Goal: Information Seeking & Learning: Learn about a topic

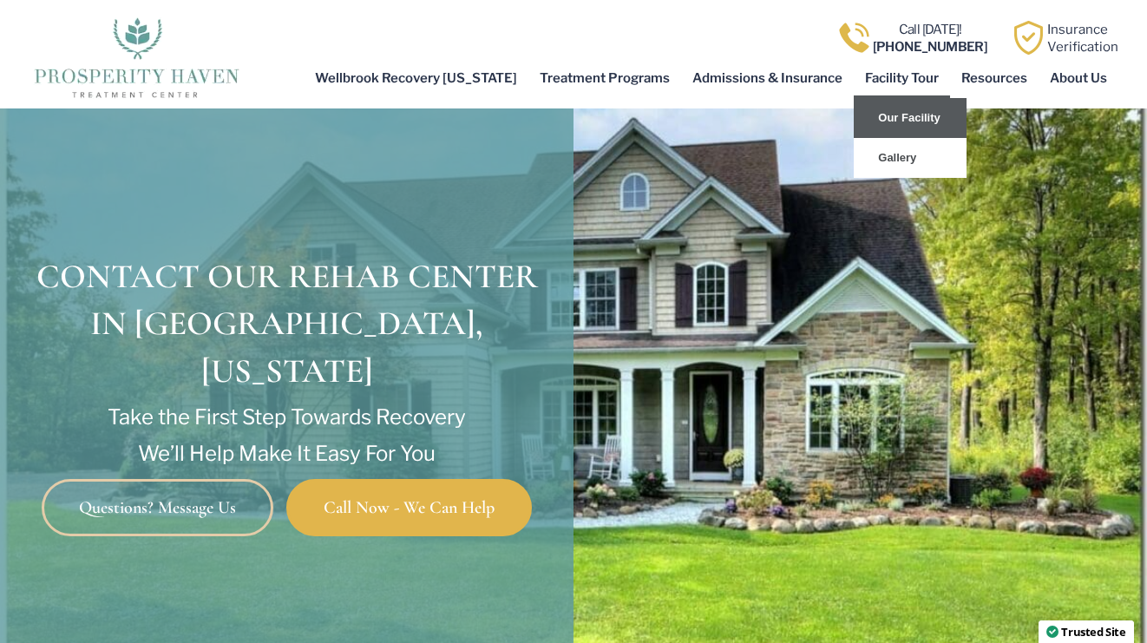
click at [909, 113] on link "Our Facility" at bounding box center [910, 118] width 113 height 40
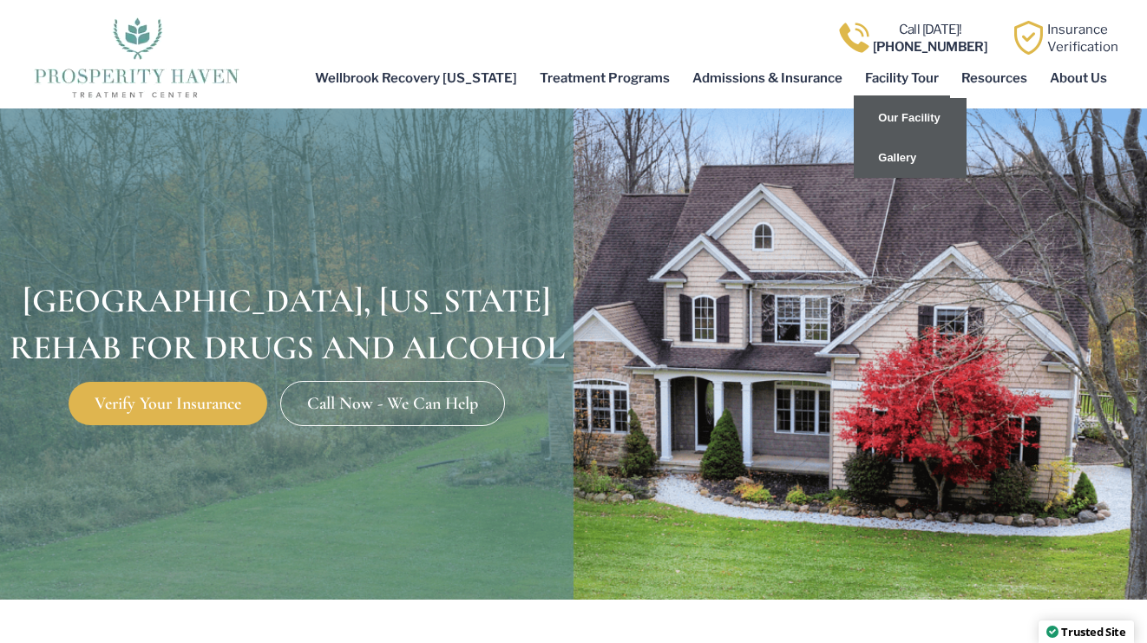
click at [902, 157] on link "Gallery" at bounding box center [910, 158] width 113 height 40
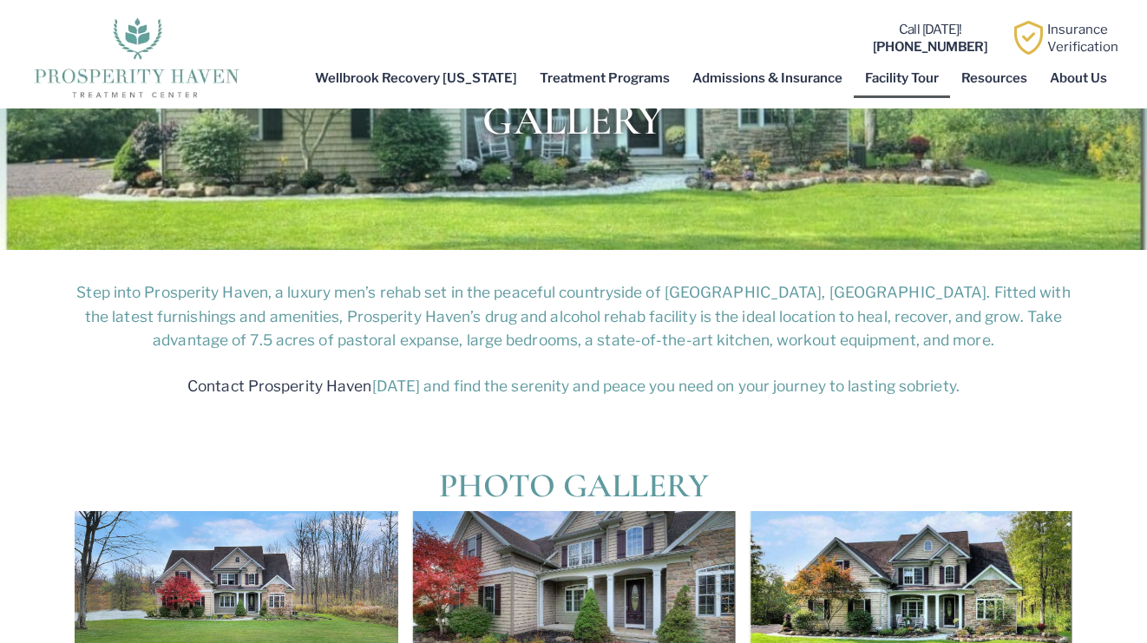
scroll to position [434, 0]
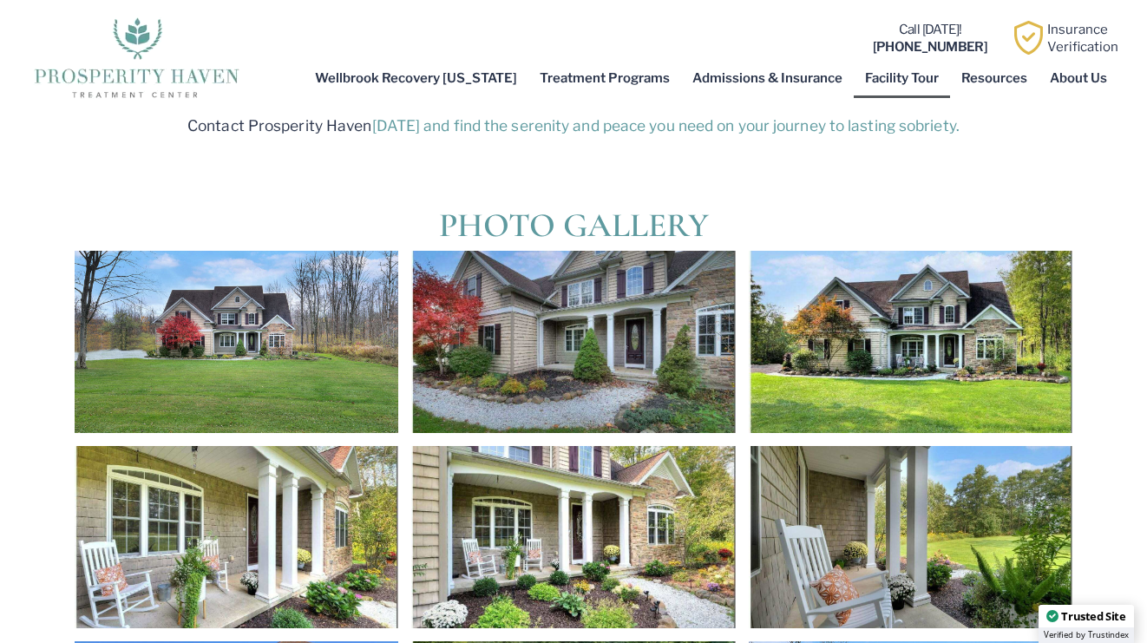
click at [274, 296] on div at bounding box center [237, 342] width 324 height 182
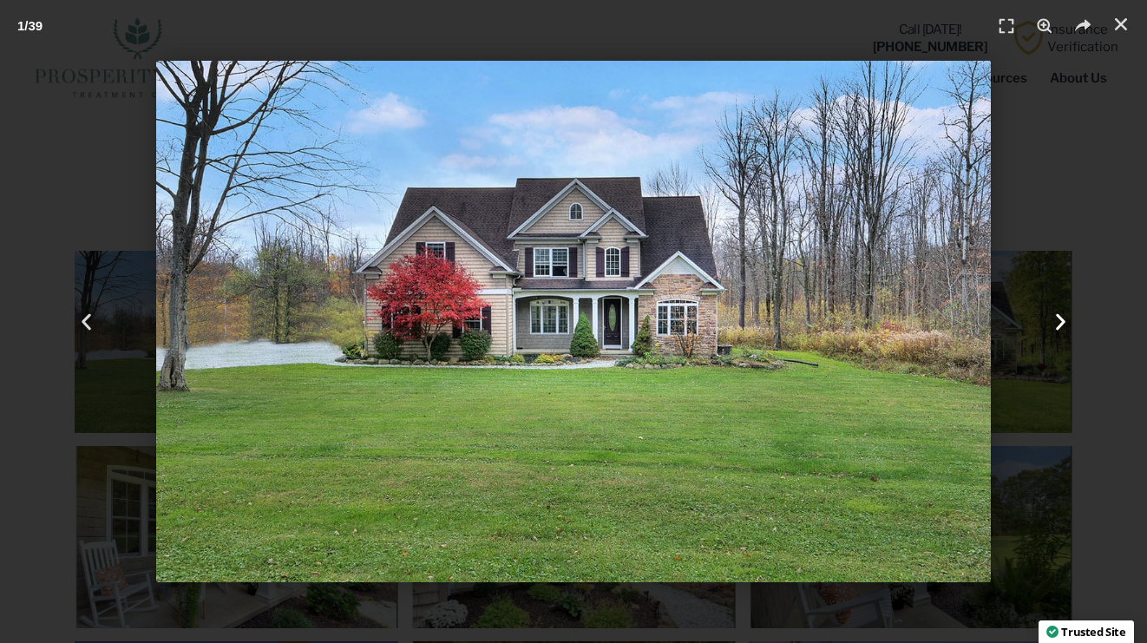
click at [1053, 321] on icon "Next slide" at bounding box center [1061, 322] width 22 height 22
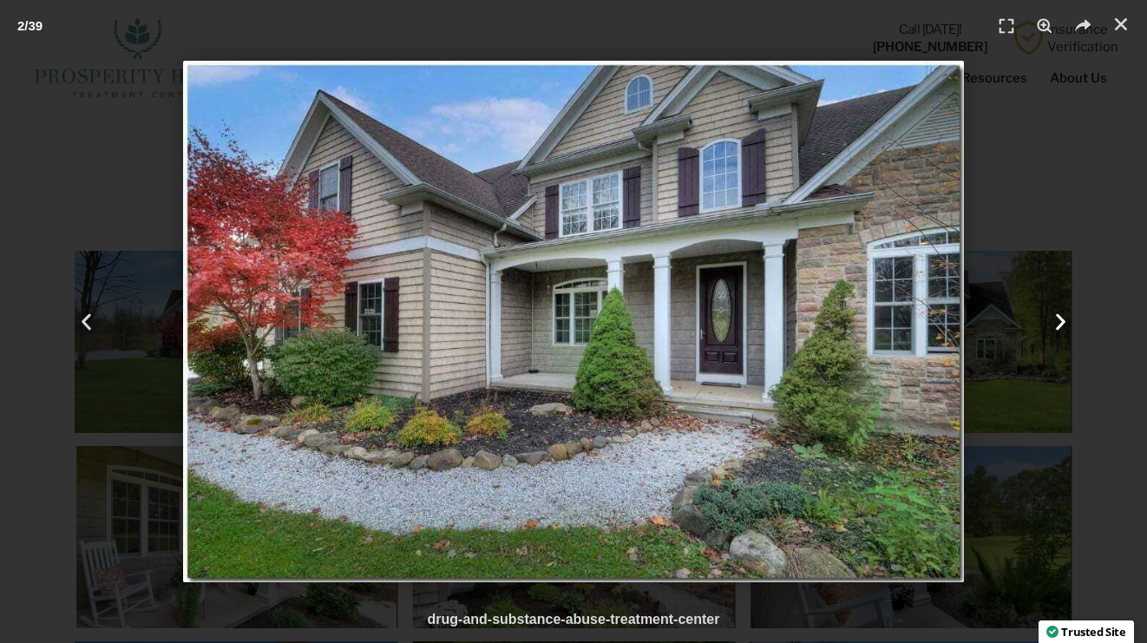
click at [1053, 321] on icon "Next slide" at bounding box center [1061, 322] width 22 height 22
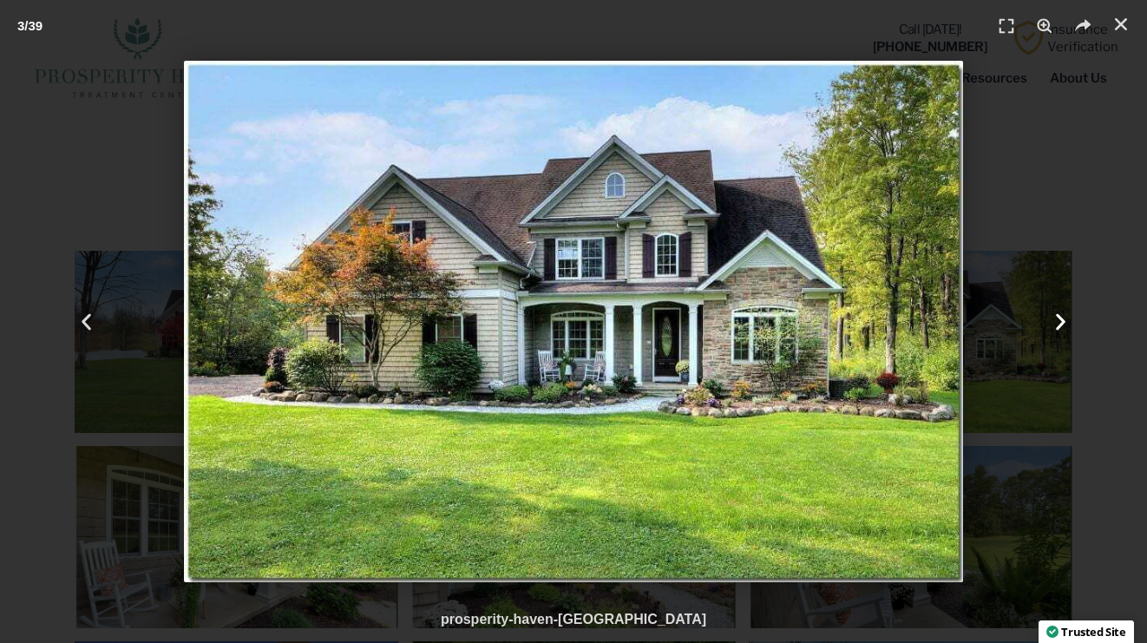
click at [1053, 321] on icon "Next slide" at bounding box center [1061, 322] width 22 height 22
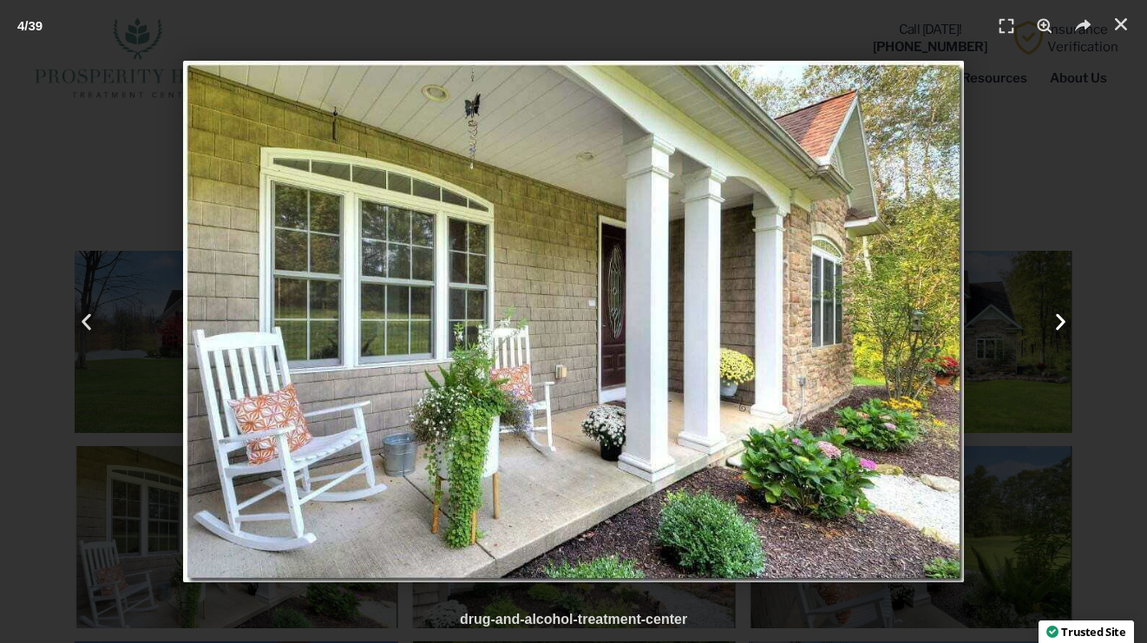
click at [1053, 321] on icon "Next slide" at bounding box center [1061, 322] width 22 height 22
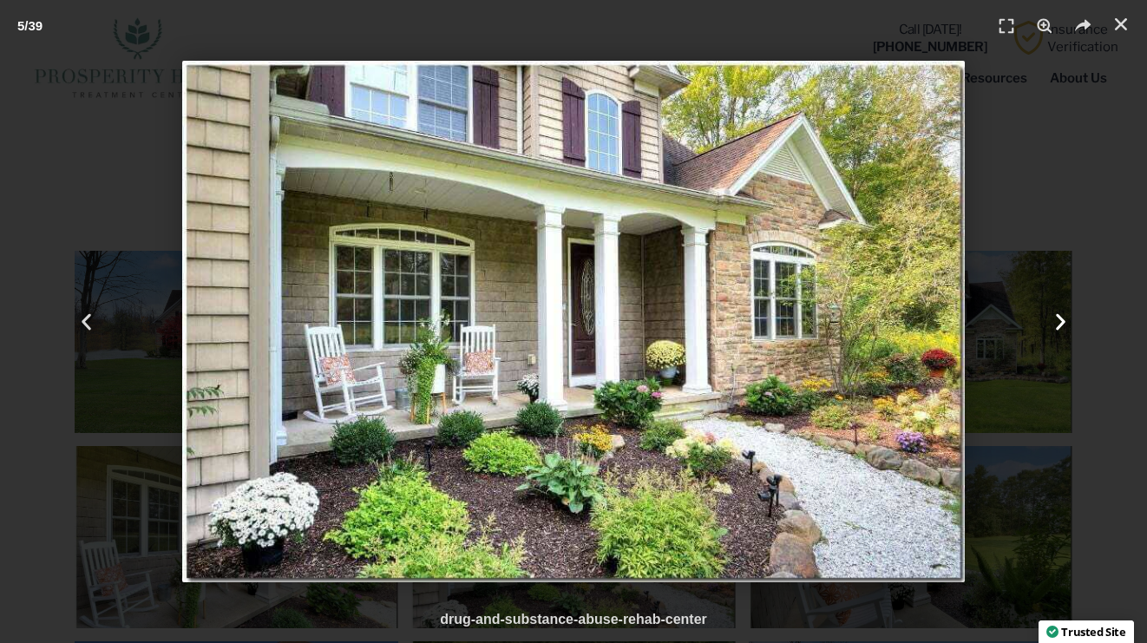
click at [1053, 321] on icon "Next slide" at bounding box center [1061, 322] width 22 height 22
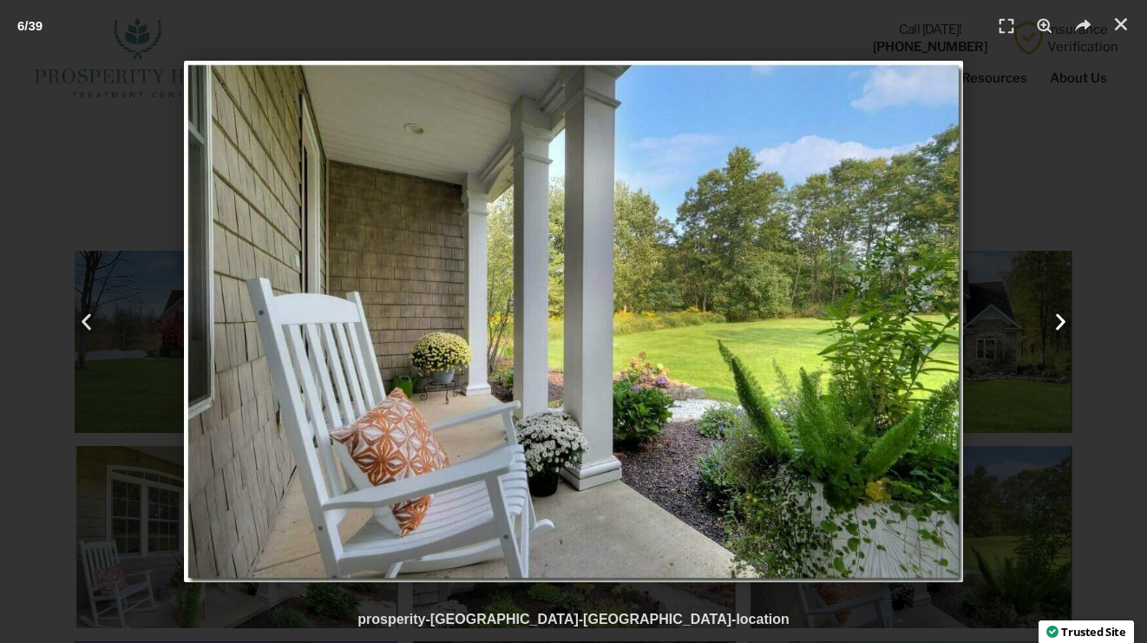
click at [1053, 321] on icon "Next slide" at bounding box center [1061, 322] width 22 height 22
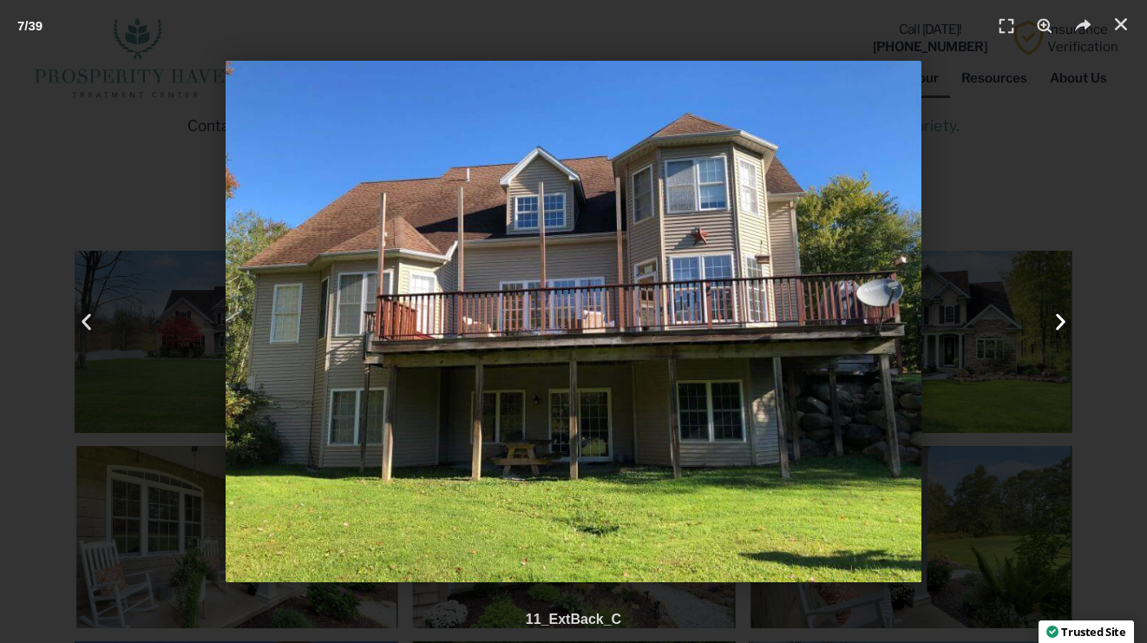
click at [1053, 321] on icon "Next slide" at bounding box center [1061, 322] width 22 height 22
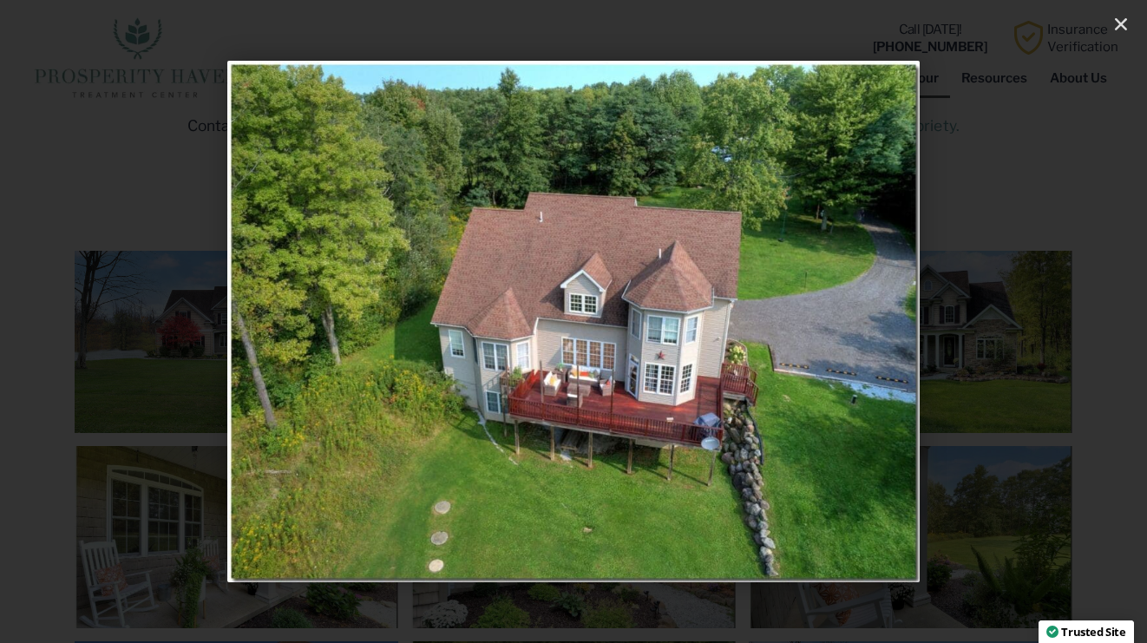
click at [1053, 321] on icon "Next slide" at bounding box center [1061, 322] width 22 height 22
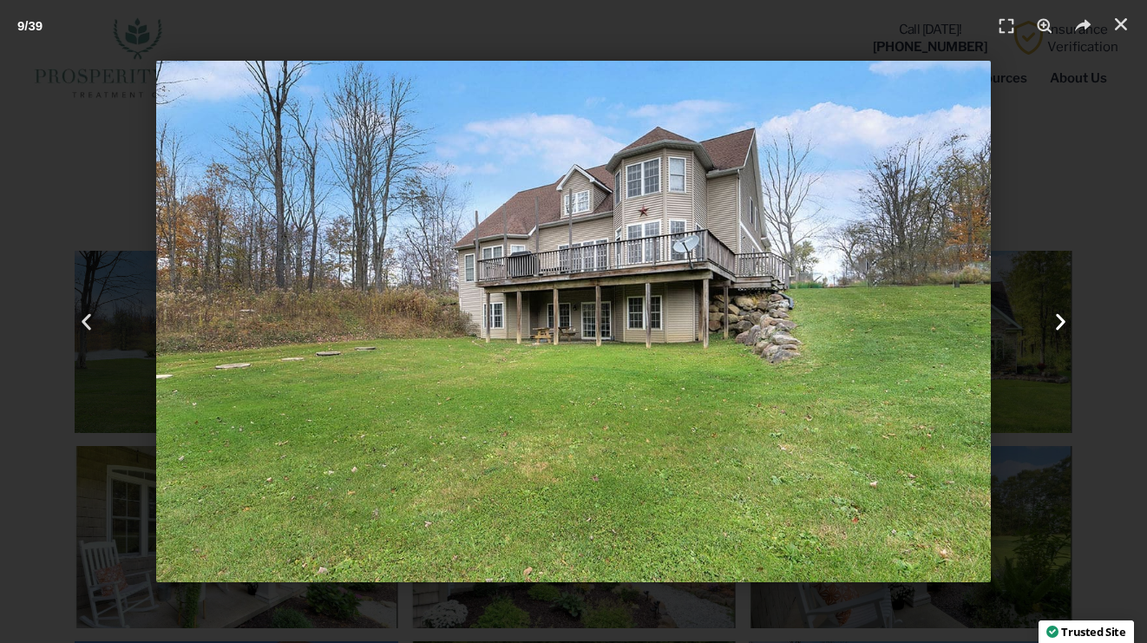
click at [1053, 321] on icon "Next slide" at bounding box center [1061, 322] width 22 height 22
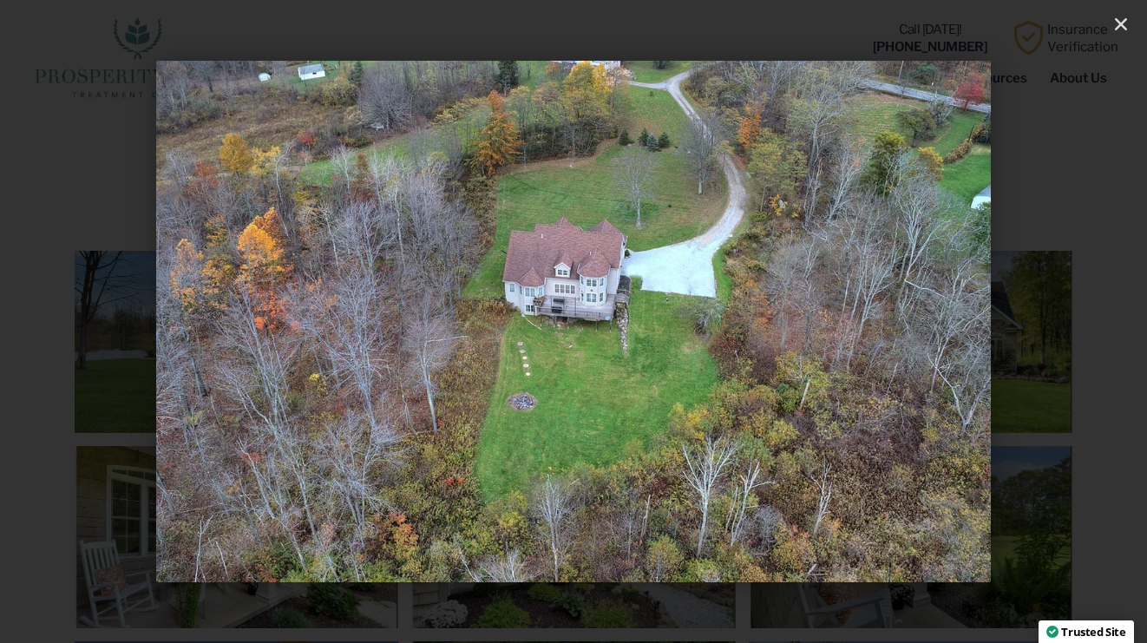
click at [1053, 321] on icon "Next slide" at bounding box center [1061, 322] width 22 height 22
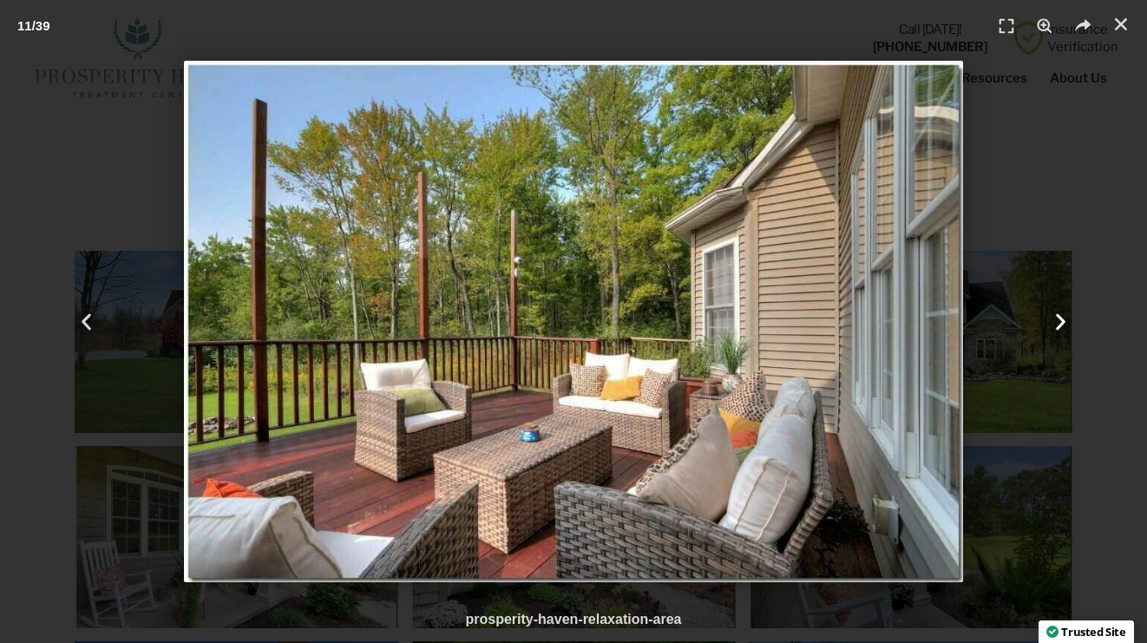
click at [1053, 321] on icon "Next slide" at bounding box center [1061, 322] width 22 height 22
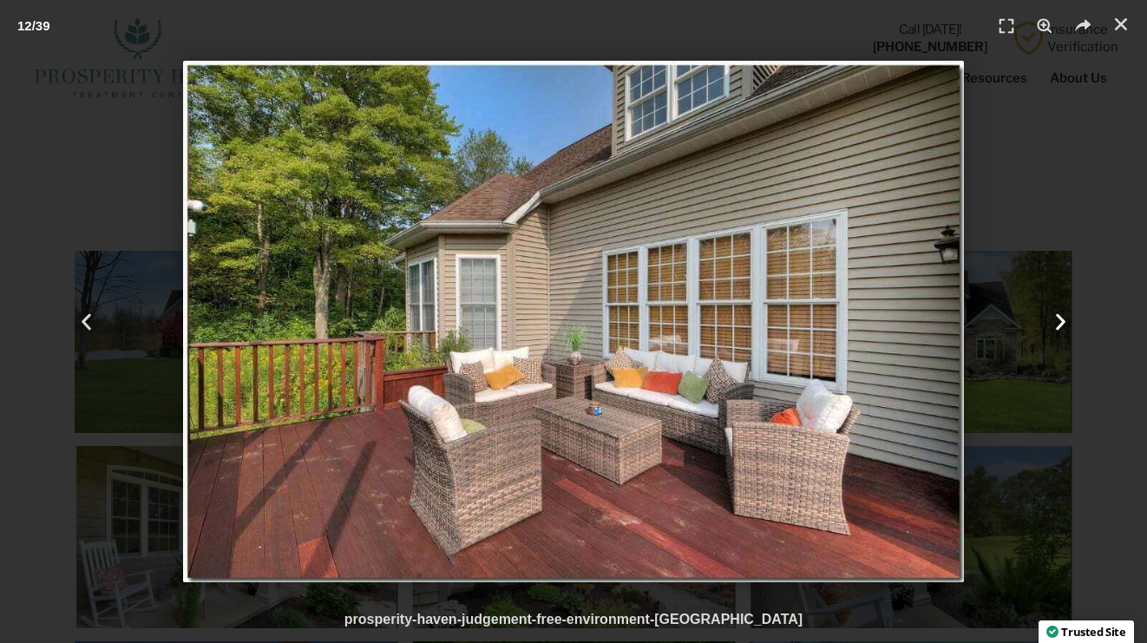
click at [1053, 321] on icon "Next slide" at bounding box center [1061, 322] width 22 height 22
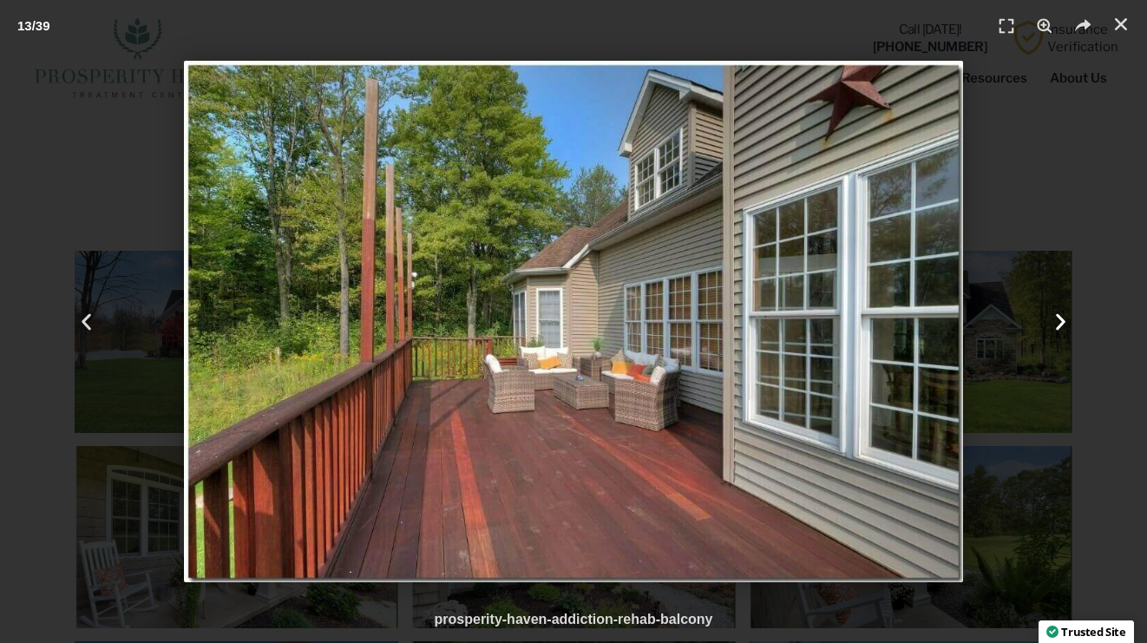
click at [1053, 321] on icon "Next slide" at bounding box center [1061, 322] width 22 height 22
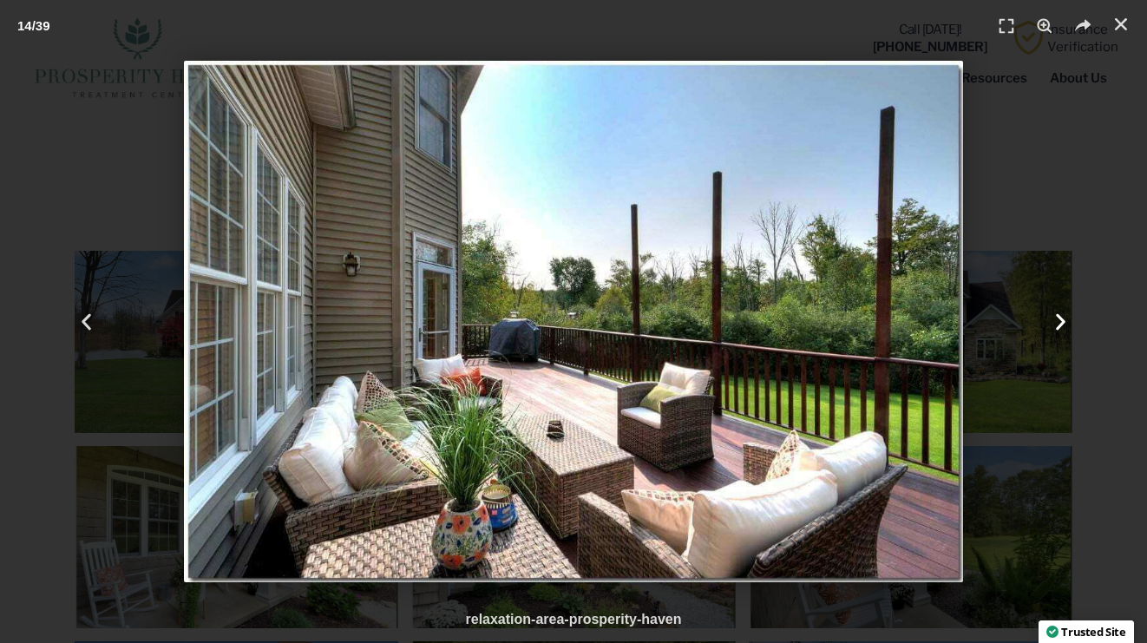
click at [1053, 321] on icon "Next slide" at bounding box center [1061, 322] width 22 height 22
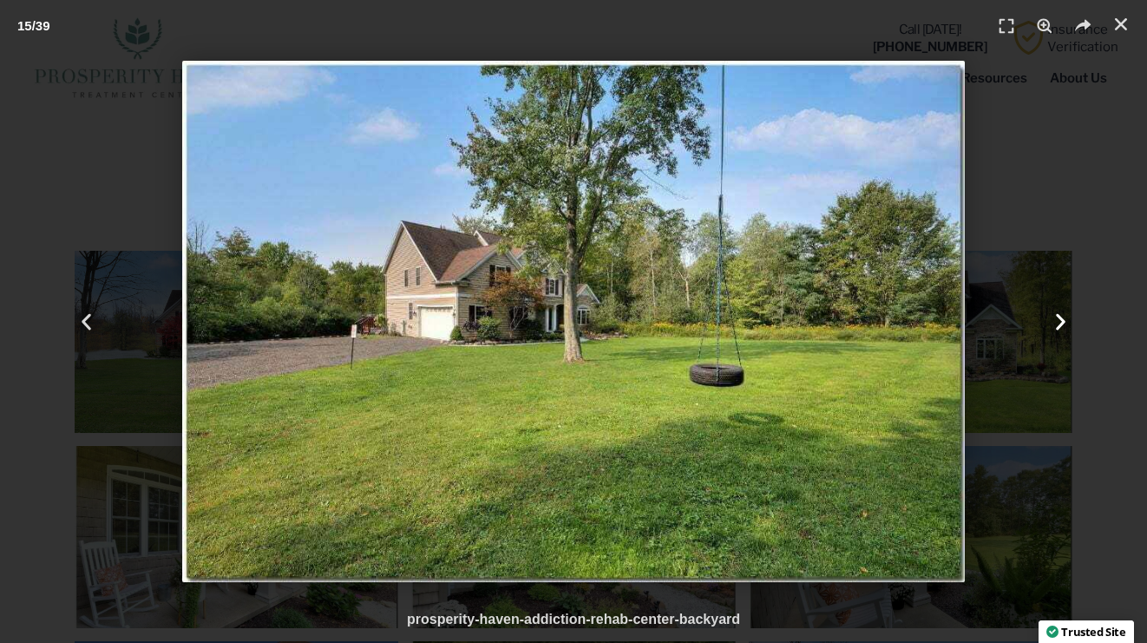
click at [1053, 321] on icon "Next slide" at bounding box center [1061, 322] width 22 height 22
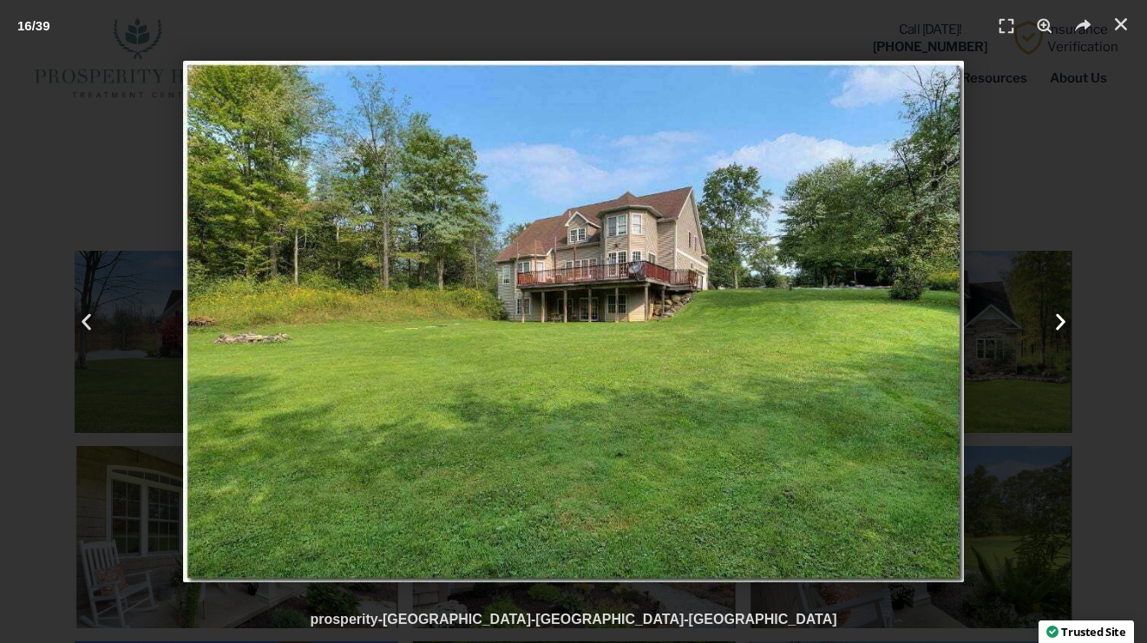
click at [1053, 321] on icon "Next slide" at bounding box center [1061, 322] width 22 height 22
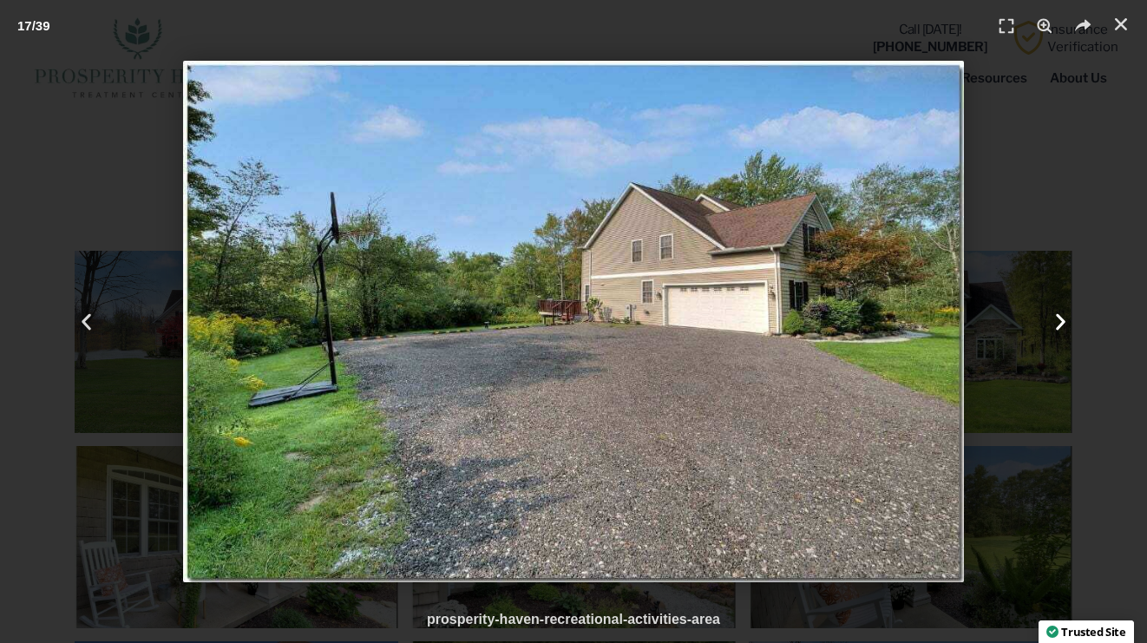
click at [1053, 321] on icon "Next slide" at bounding box center [1061, 322] width 22 height 22
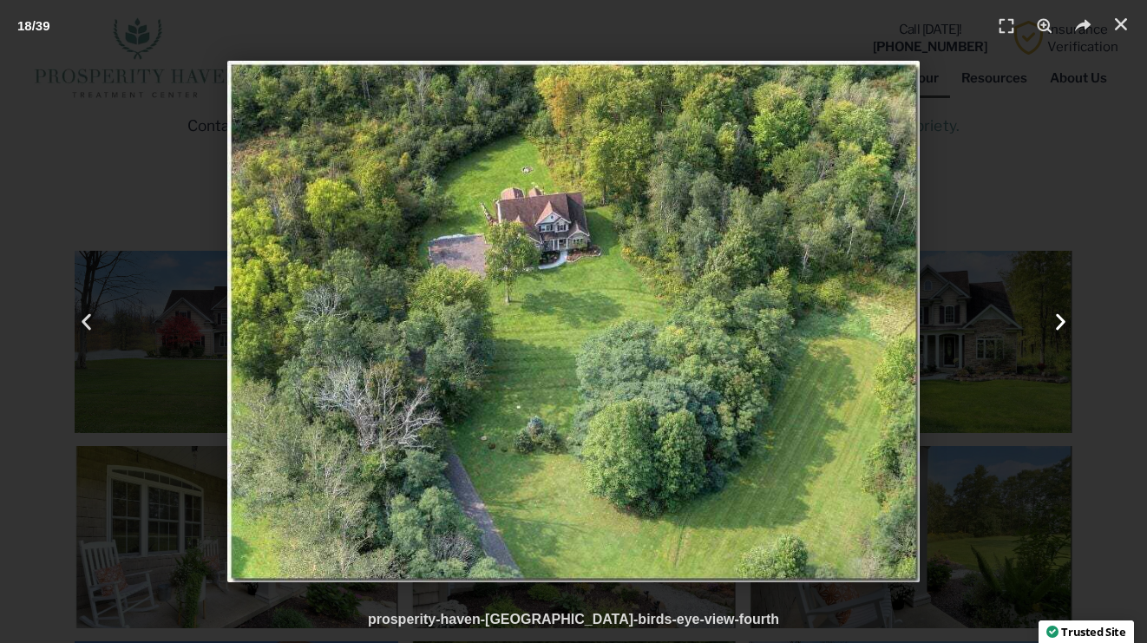
click at [1053, 321] on icon "Next slide" at bounding box center [1061, 322] width 22 height 22
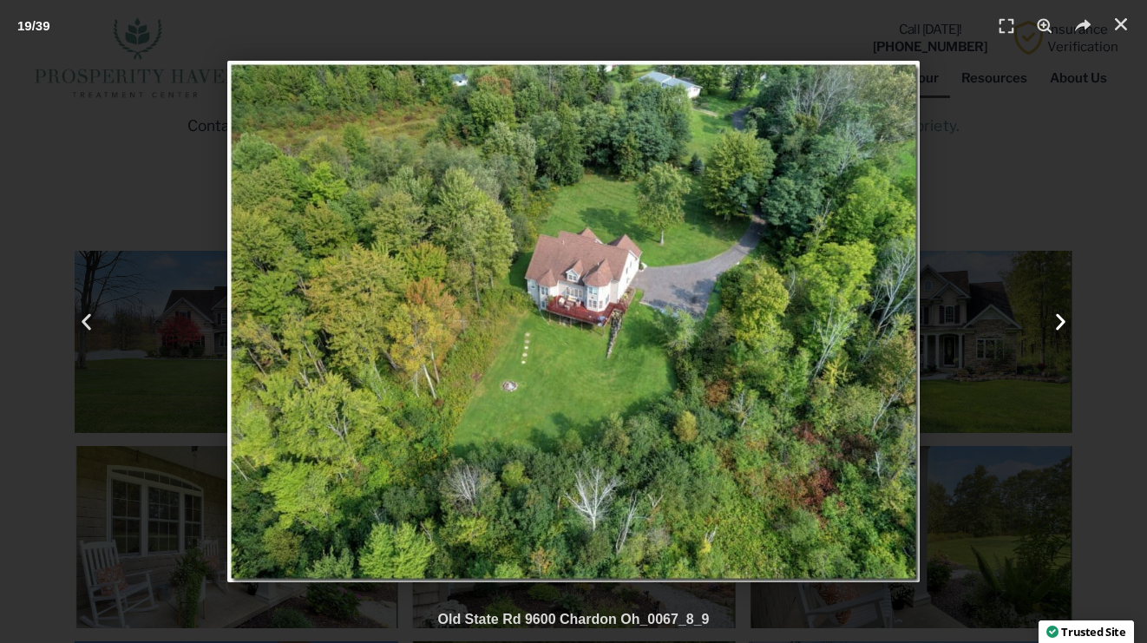
click at [1053, 321] on icon "Next slide" at bounding box center [1061, 322] width 22 height 22
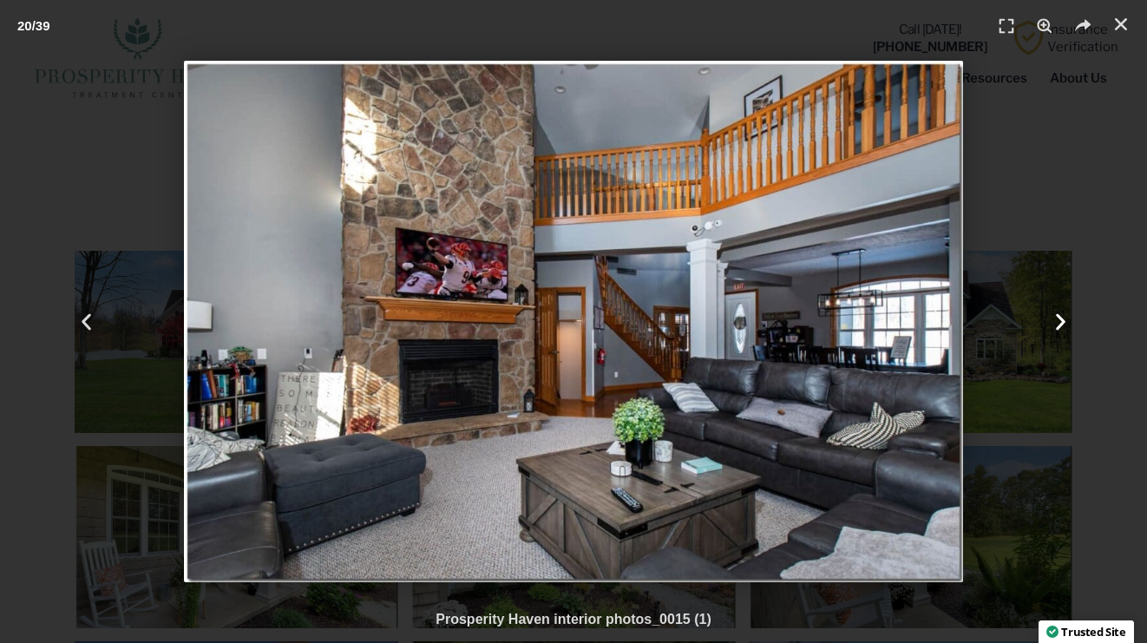
click at [1053, 321] on icon "Next slide" at bounding box center [1061, 322] width 22 height 22
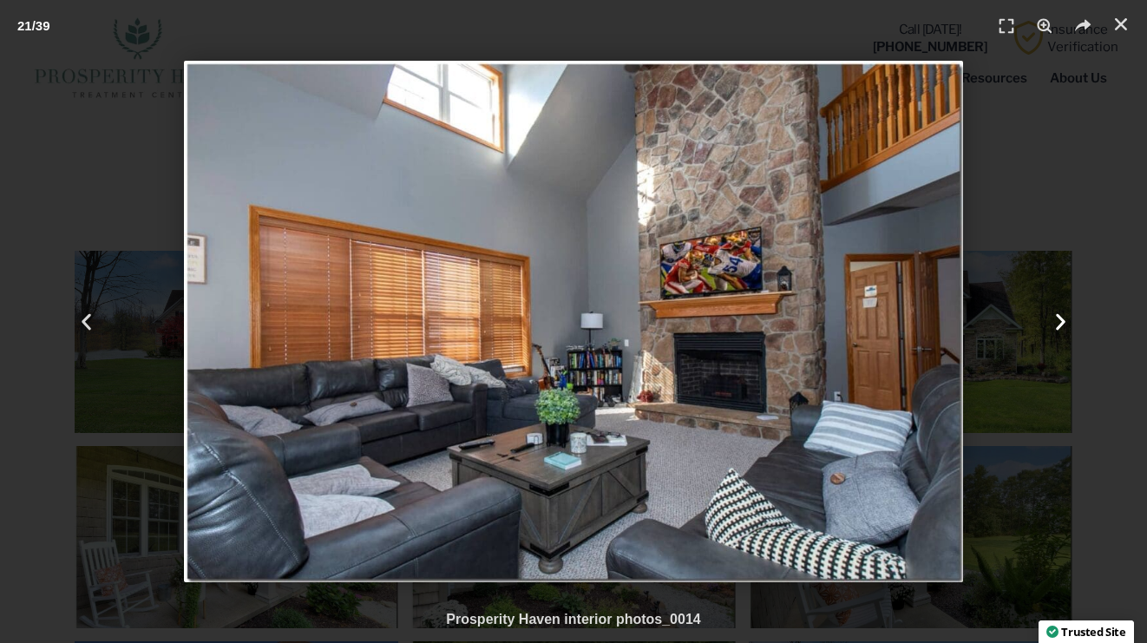
click at [1053, 321] on icon "Next slide" at bounding box center [1061, 322] width 22 height 22
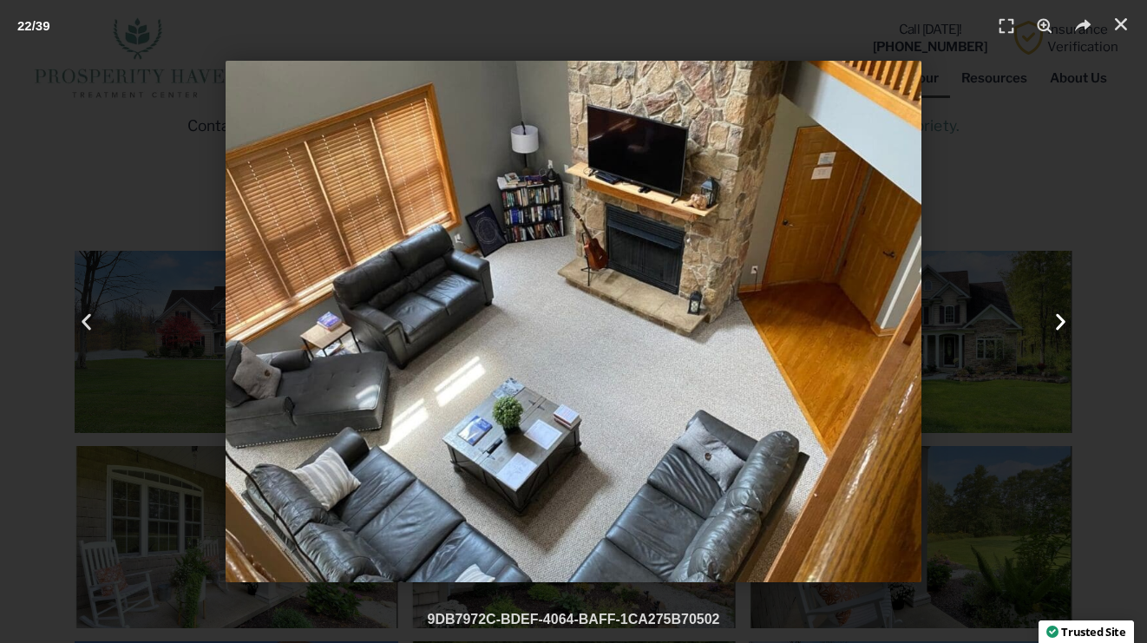
click at [1053, 321] on icon "Next slide" at bounding box center [1061, 322] width 22 height 22
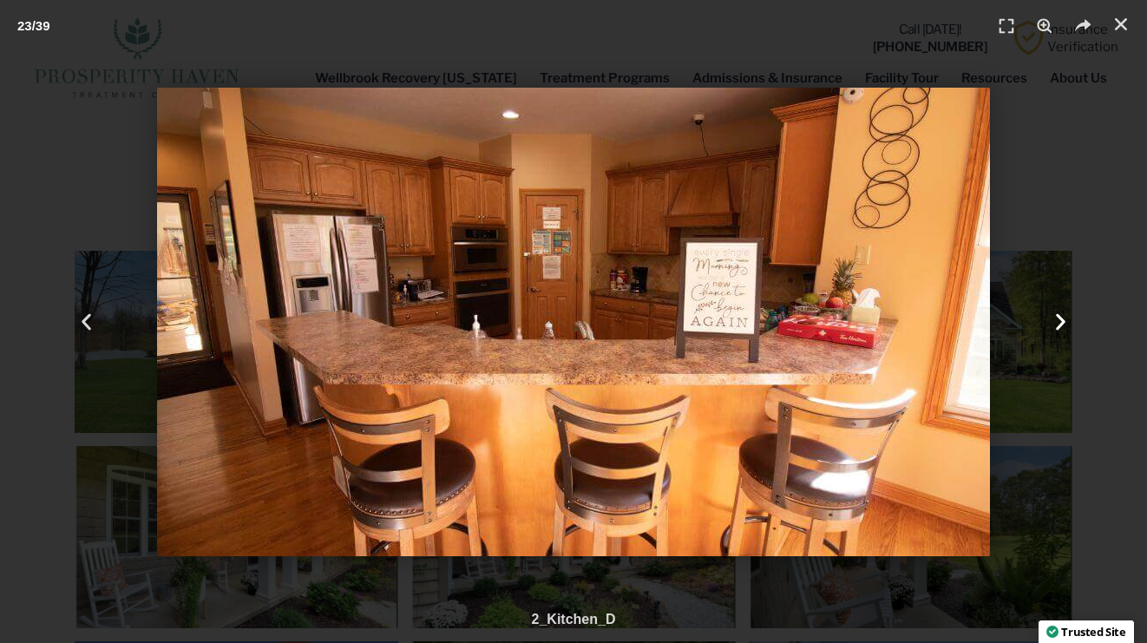
click at [1053, 321] on icon "Next slide" at bounding box center [1061, 322] width 22 height 22
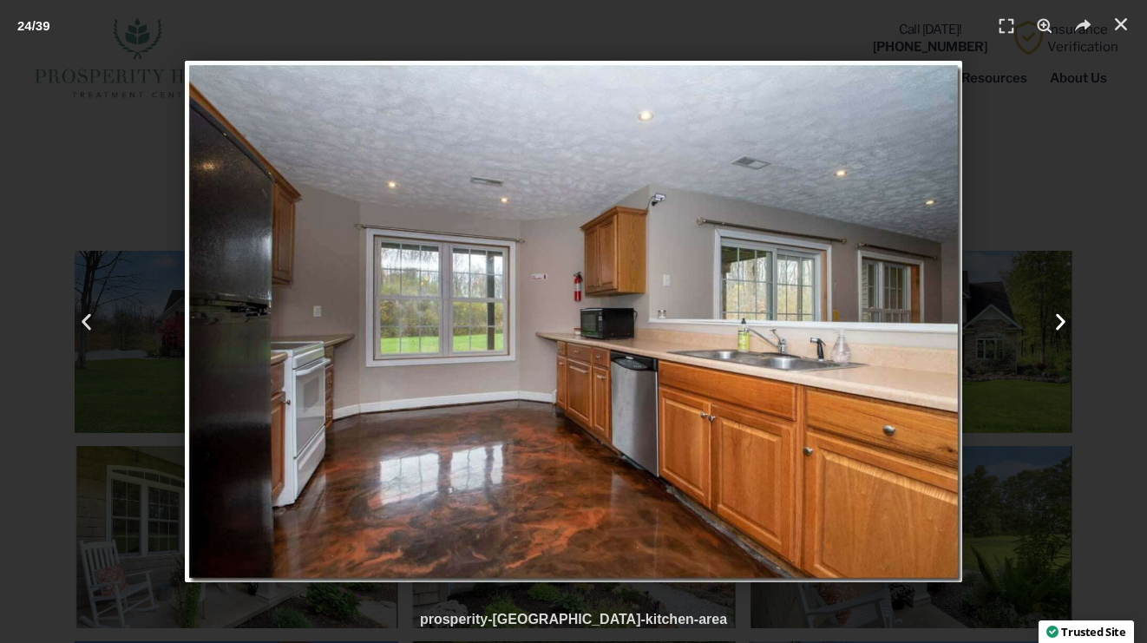
click at [1053, 321] on icon "Next slide" at bounding box center [1061, 322] width 22 height 22
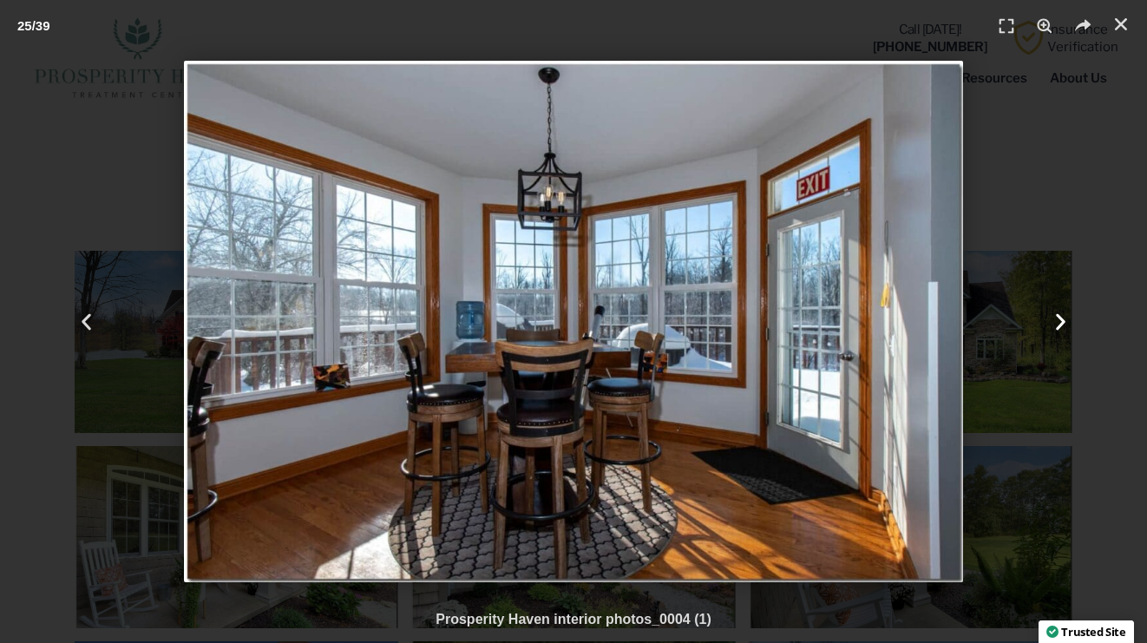
click at [1053, 321] on icon "Next slide" at bounding box center [1061, 322] width 22 height 22
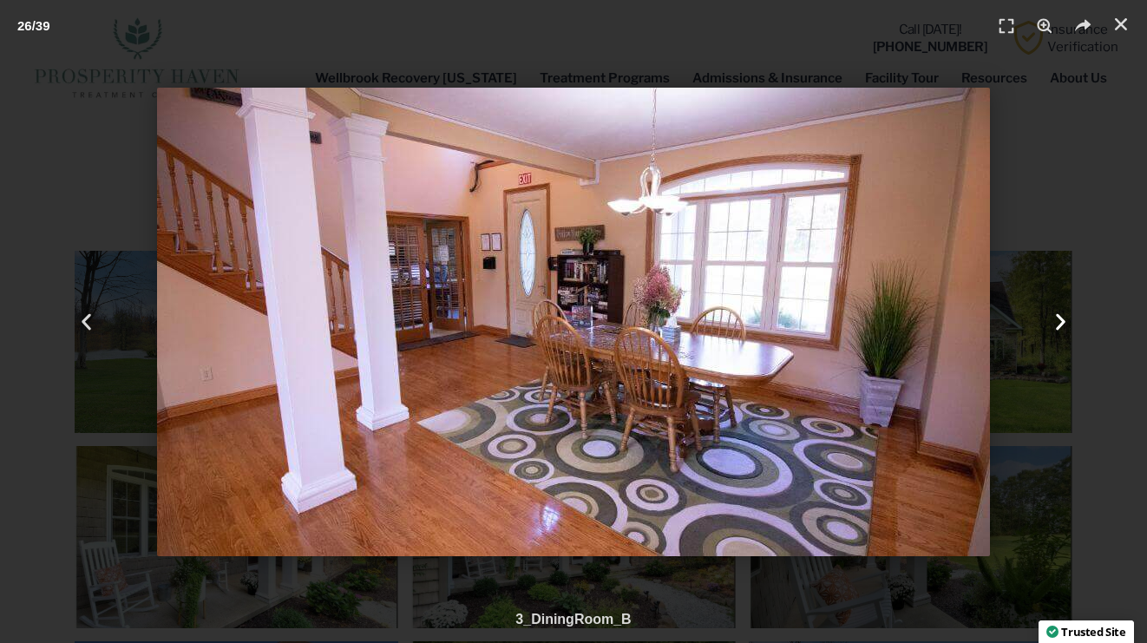
click at [1053, 321] on icon "Next slide" at bounding box center [1061, 322] width 22 height 22
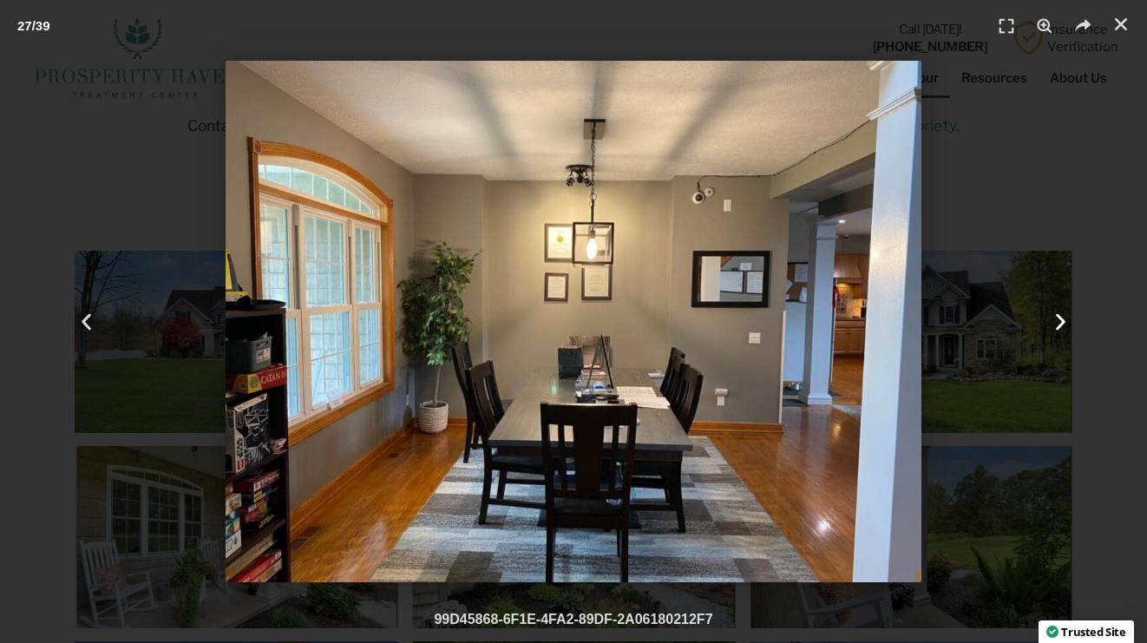
click at [1053, 321] on icon "Next slide" at bounding box center [1061, 322] width 22 height 22
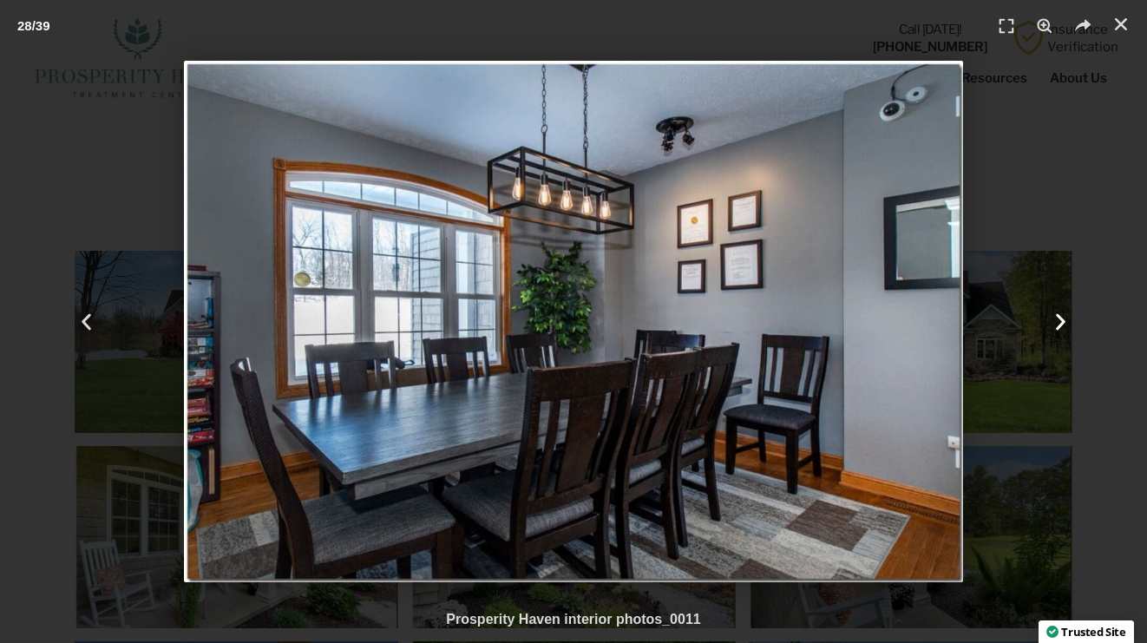
click at [1053, 321] on icon "Next slide" at bounding box center [1061, 322] width 22 height 22
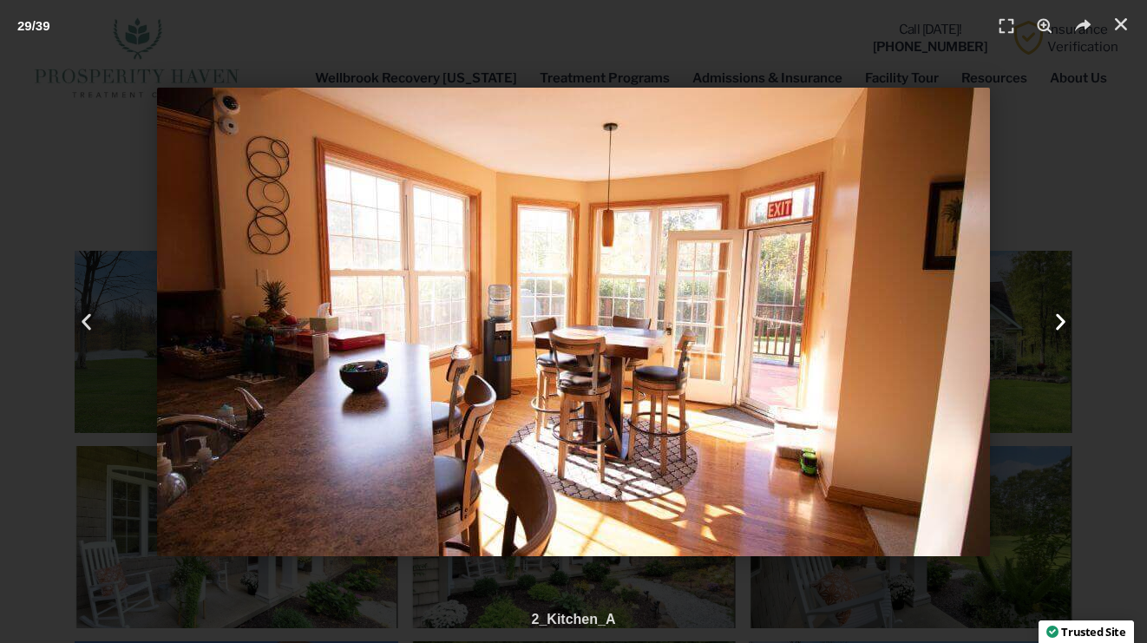
click at [1053, 321] on icon "Next slide" at bounding box center [1061, 322] width 22 height 22
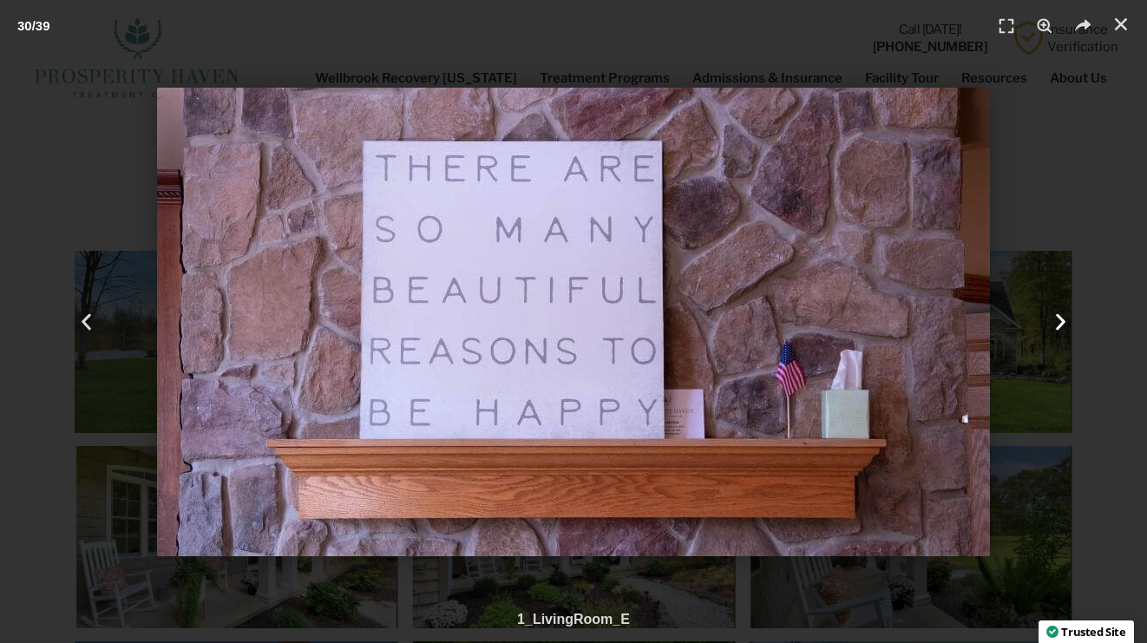
click at [1053, 321] on icon "Next slide" at bounding box center [1061, 322] width 22 height 22
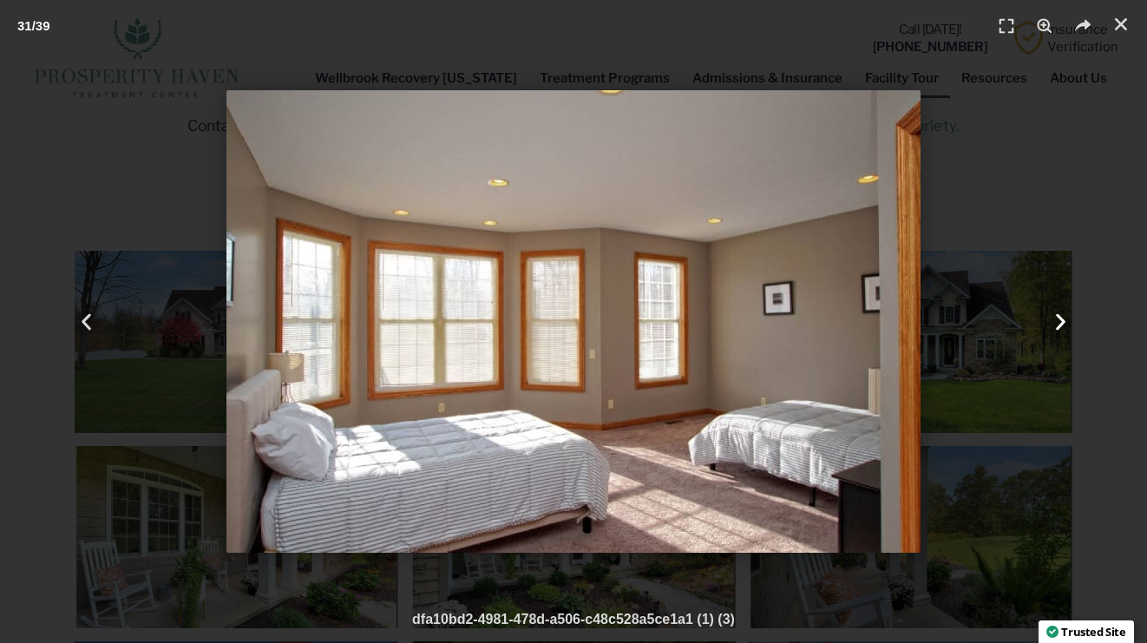
click at [1053, 321] on icon "Next slide" at bounding box center [1061, 322] width 22 height 22
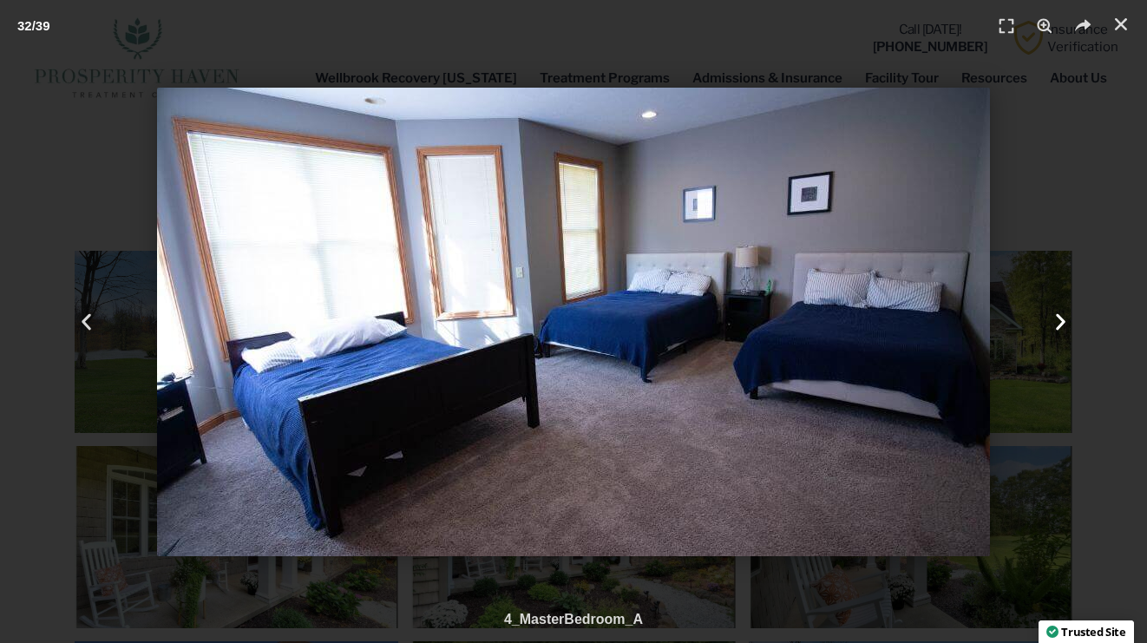
click at [1053, 321] on icon "Next slide" at bounding box center [1061, 322] width 22 height 22
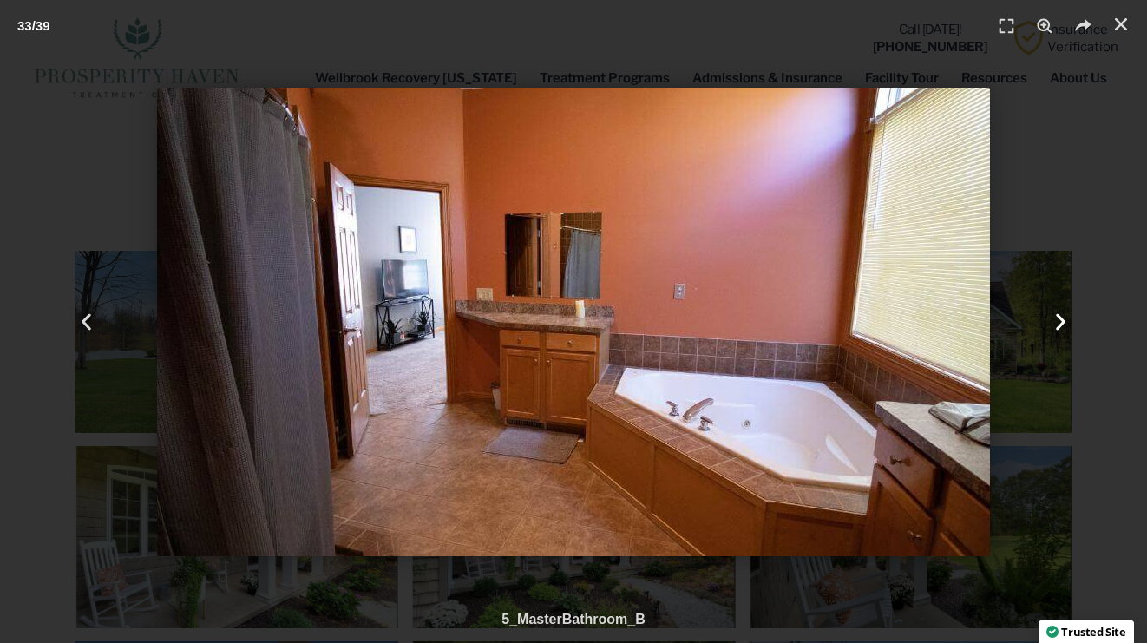
click at [1053, 321] on icon "Next slide" at bounding box center [1061, 322] width 22 height 22
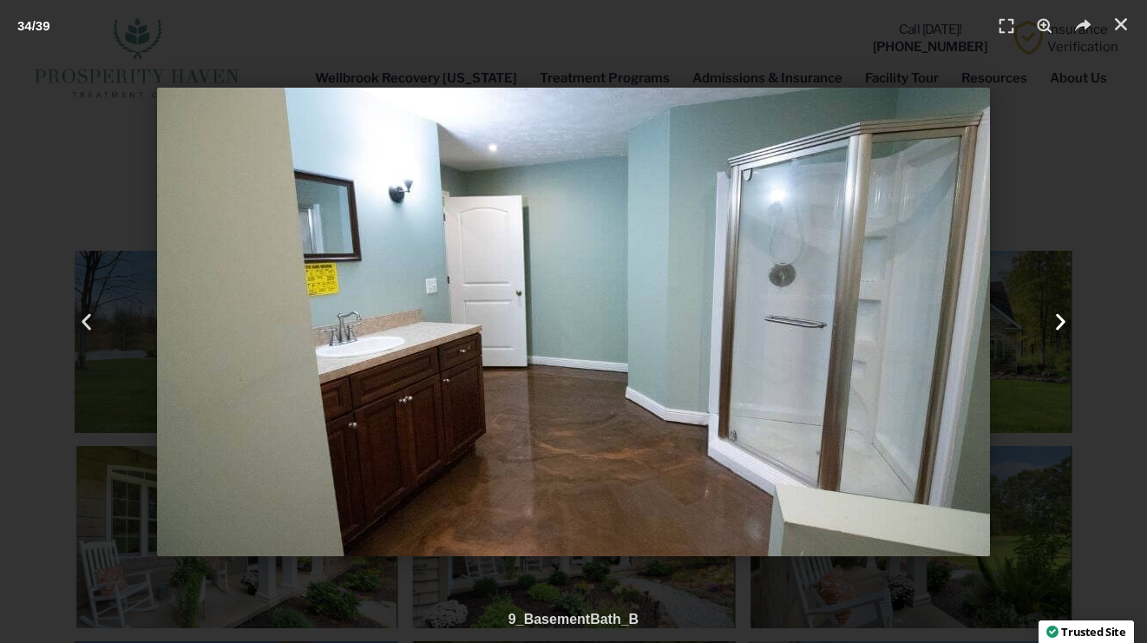
click at [1053, 321] on icon "Next slide" at bounding box center [1061, 322] width 22 height 22
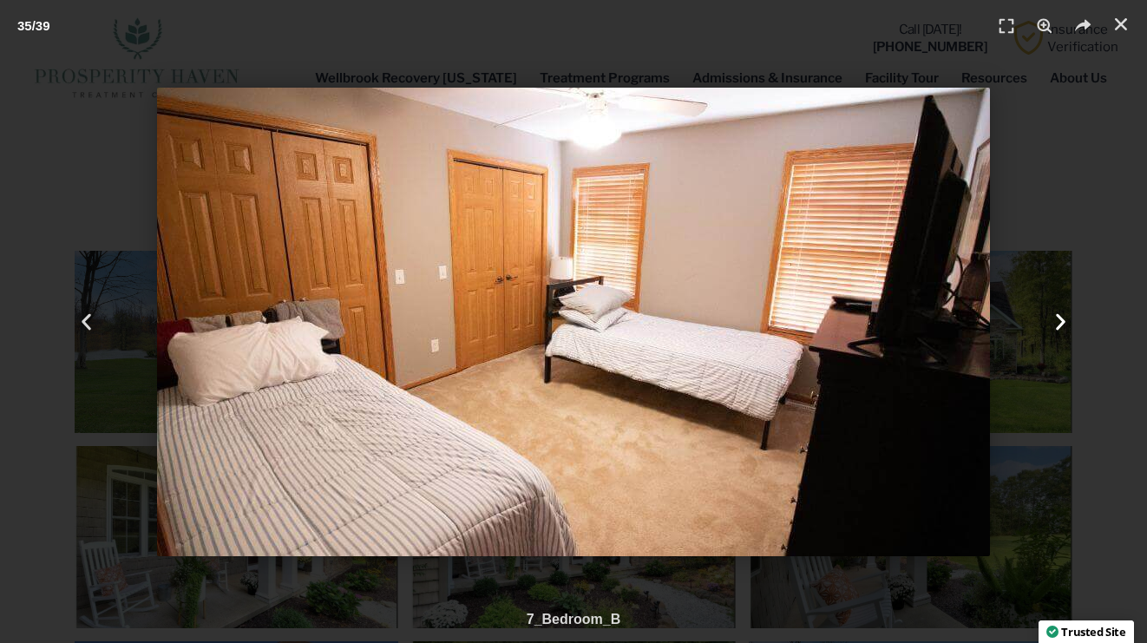
click at [1053, 321] on icon "Next slide" at bounding box center [1061, 322] width 22 height 22
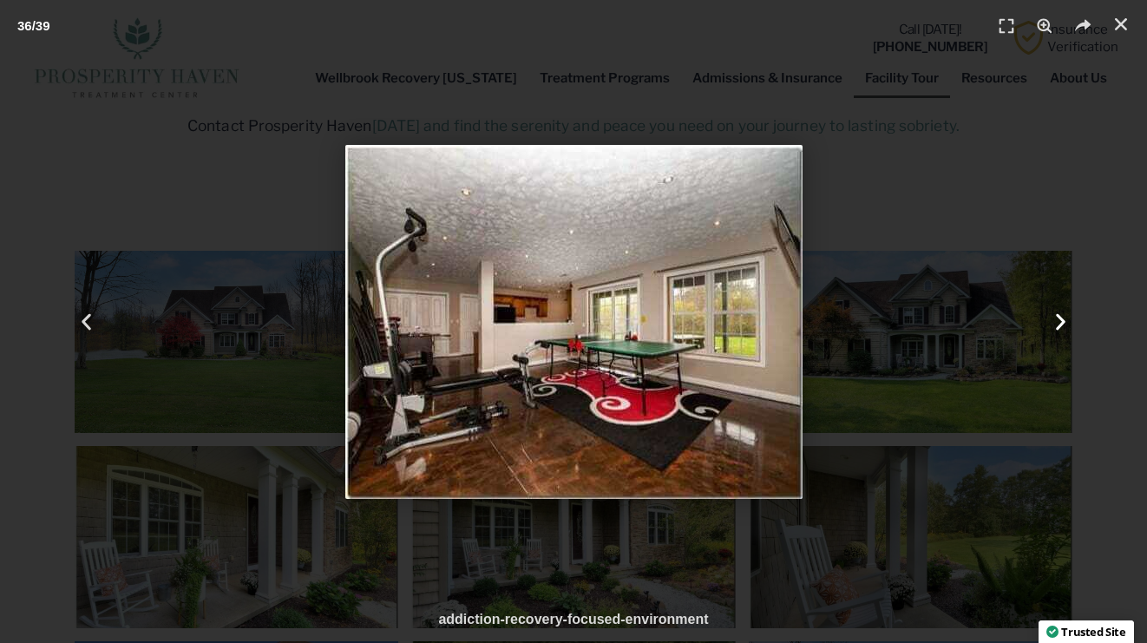
click at [1053, 321] on icon "Next slide" at bounding box center [1061, 322] width 22 height 22
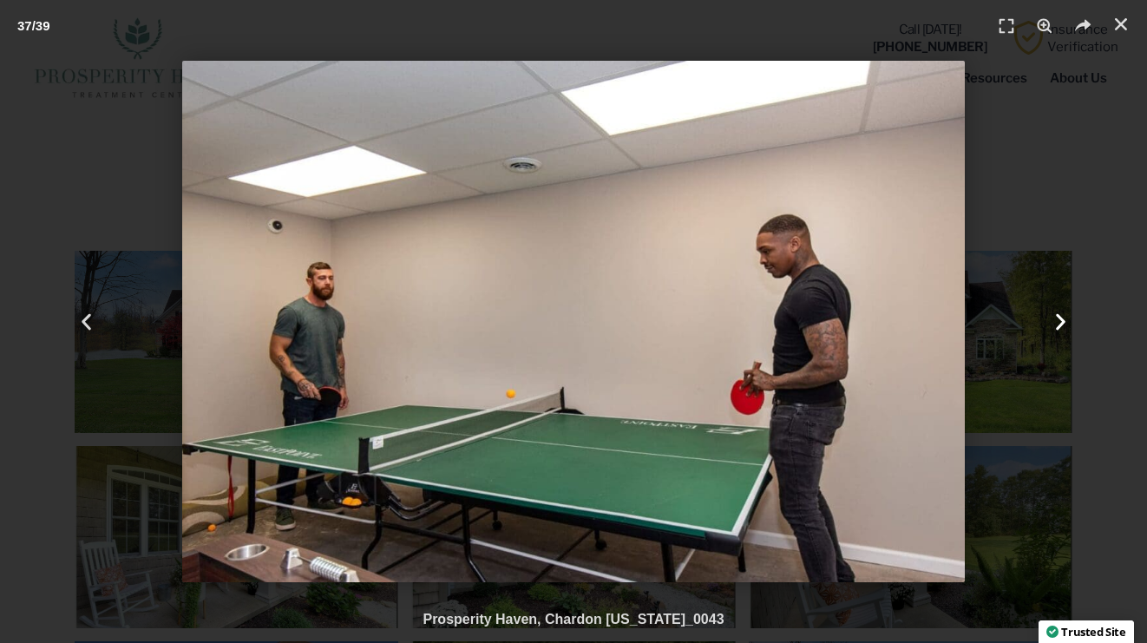
click at [1053, 321] on icon "Next slide" at bounding box center [1061, 322] width 22 height 22
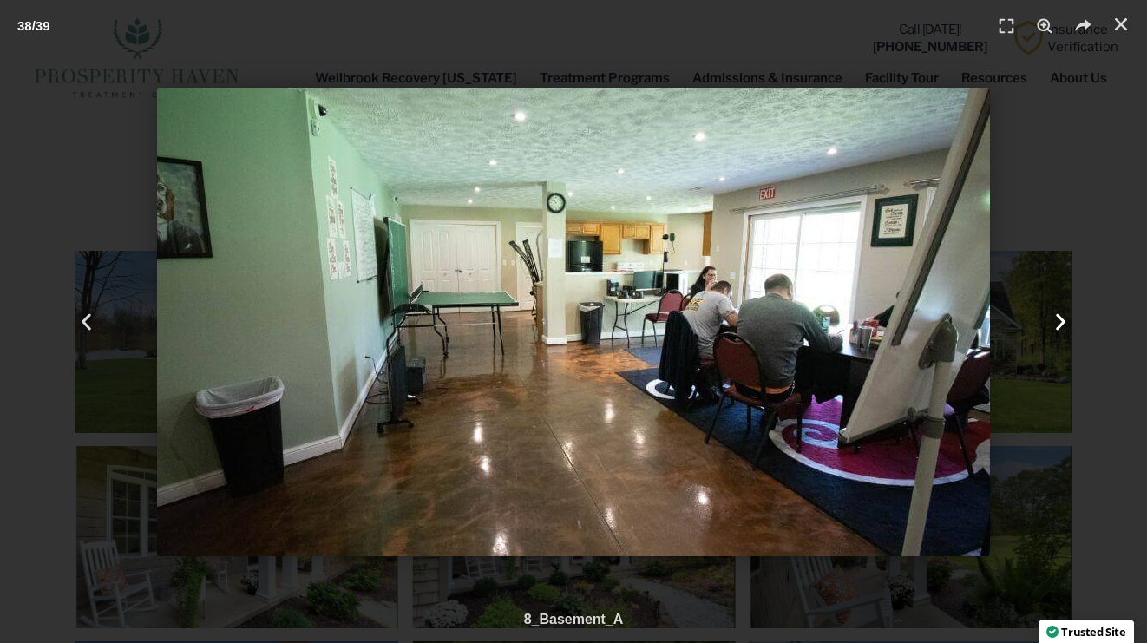
click at [1053, 321] on icon "Next slide" at bounding box center [1061, 322] width 22 height 22
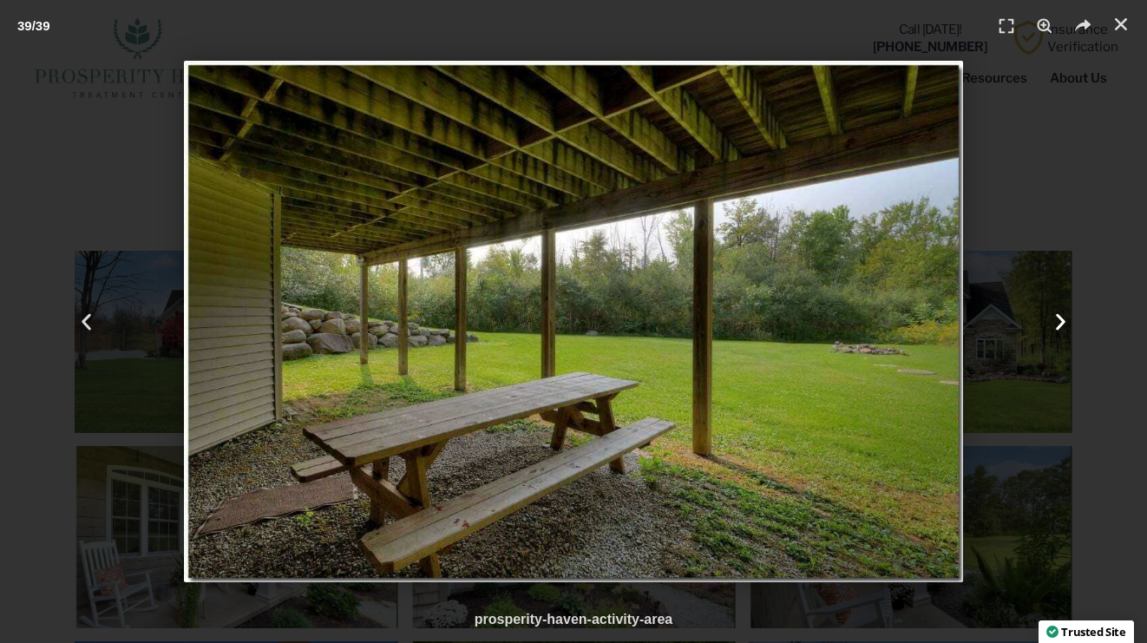
click at [1053, 321] on icon "Next slide" at bounding box center [1061, 322] width 22 height 22
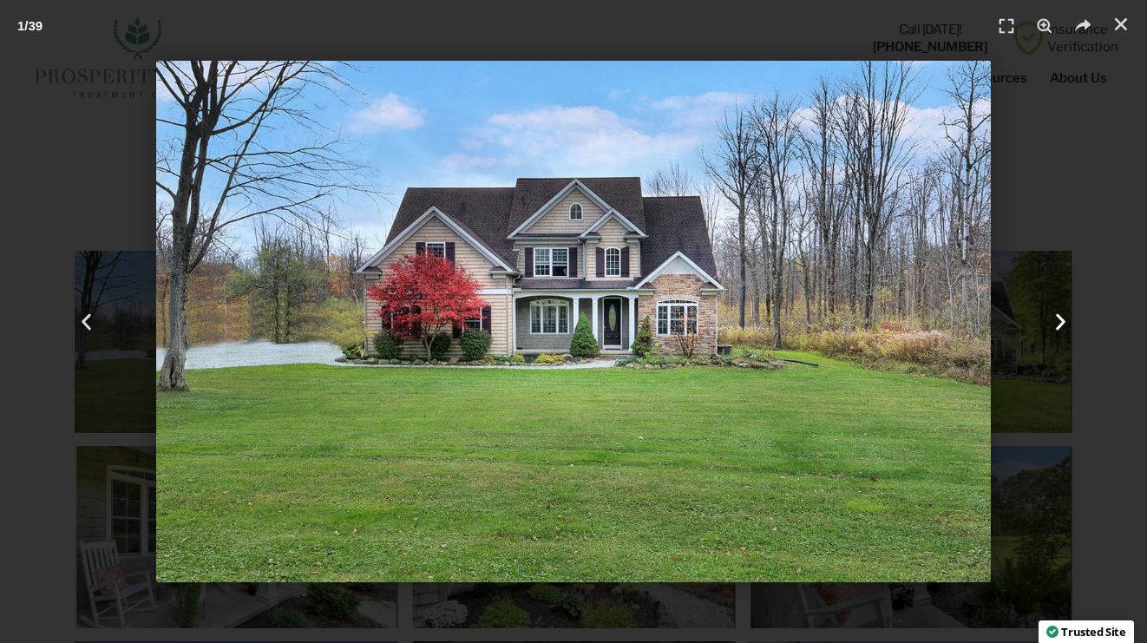
click at [1053, 321] on icon "Next slide" at bounding box center [1061, 322] width 22 height 22
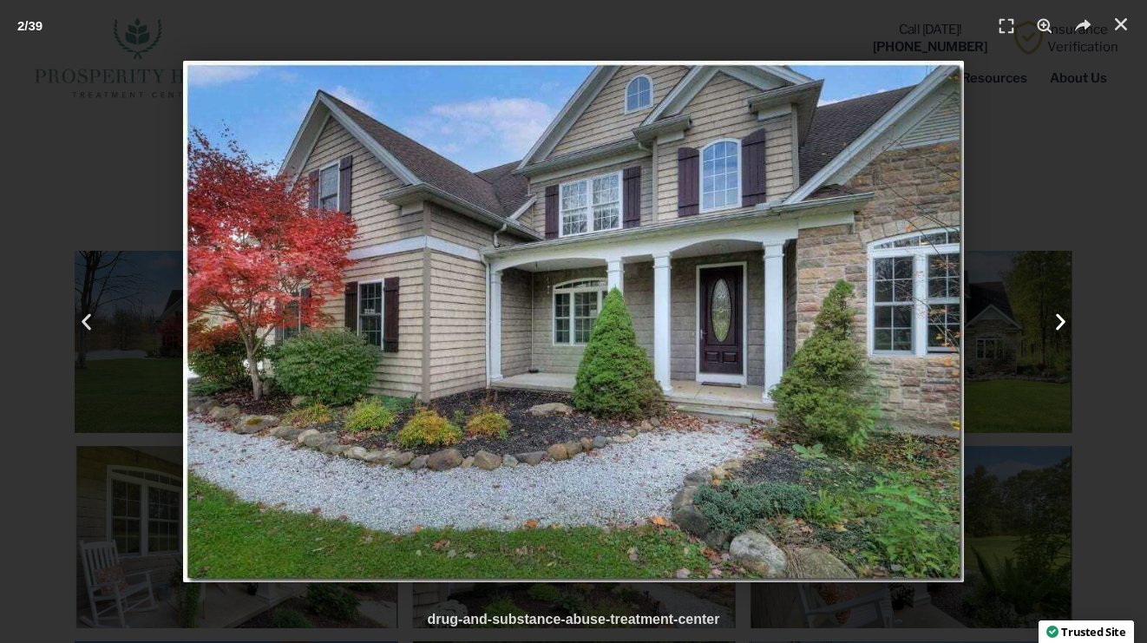
click at [1053, 321] on icon "Next slide" at bounding box center [1061, 322] width 22 height 22
